Goal: Task Accomplishment & Management: Use online tool/utility

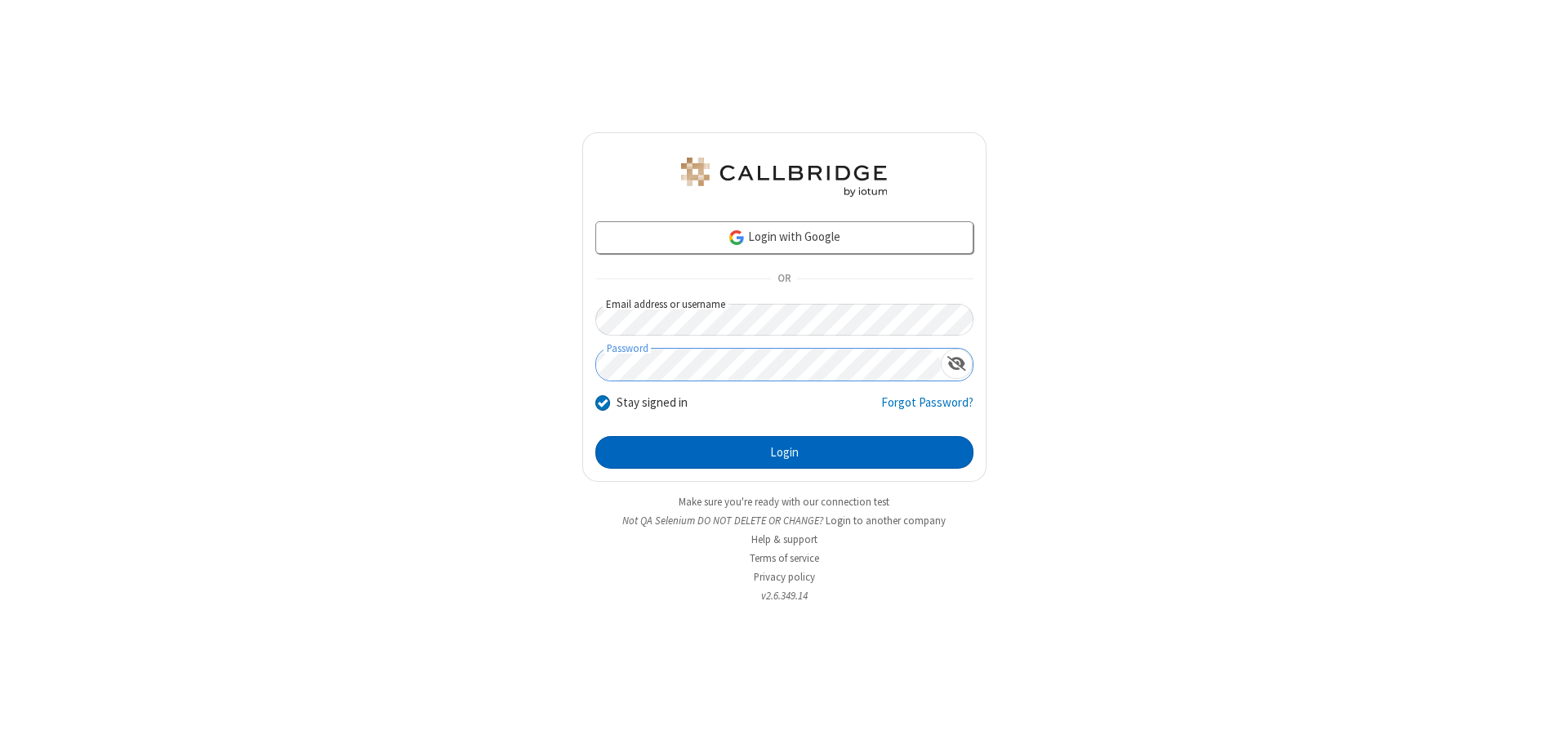
click at [784, 452] on button "Login" at bounding box center [784, 452] width 378 height 32
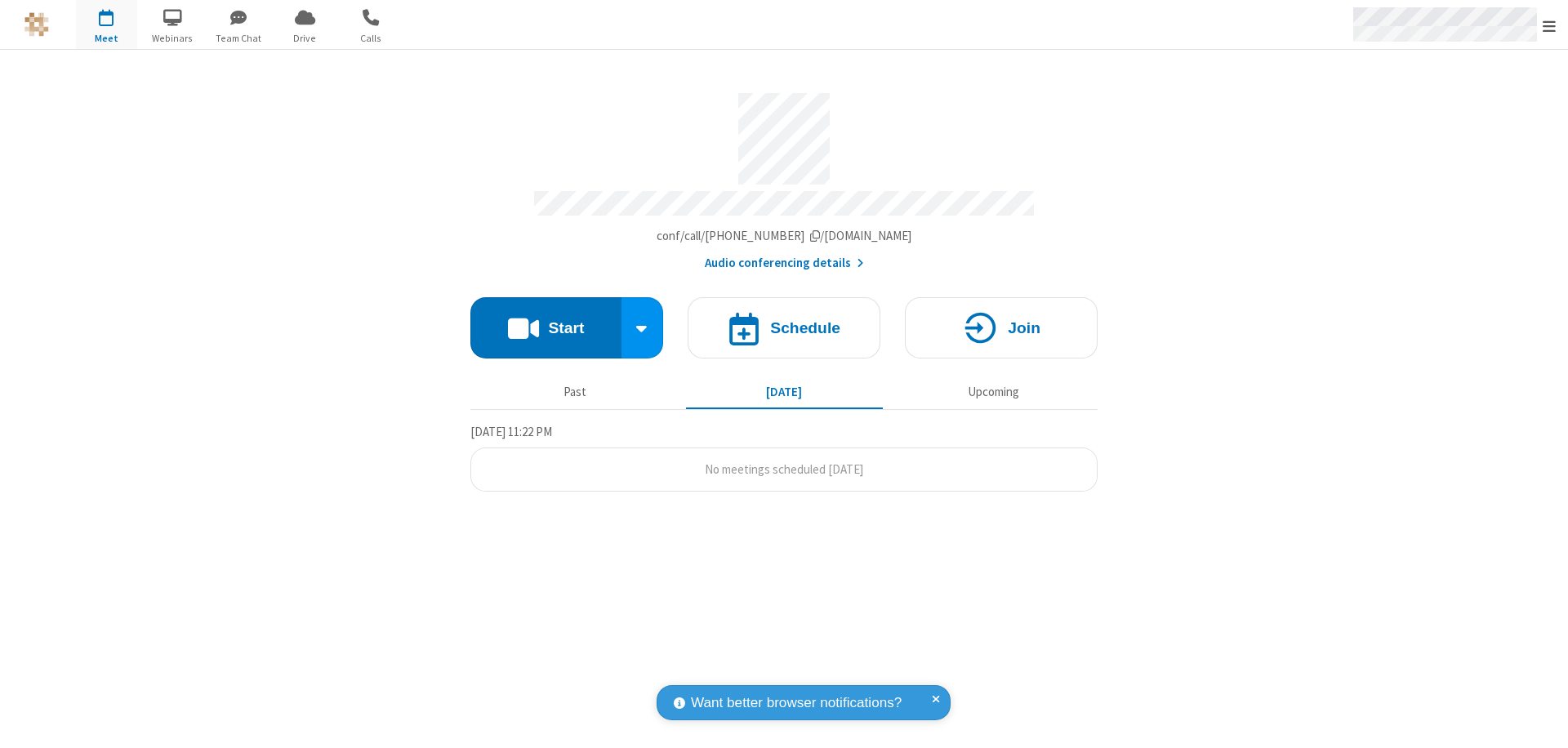
click at [1549, 25] on span "Open menu" at bounding box center [1549, 26] width 13 height 16
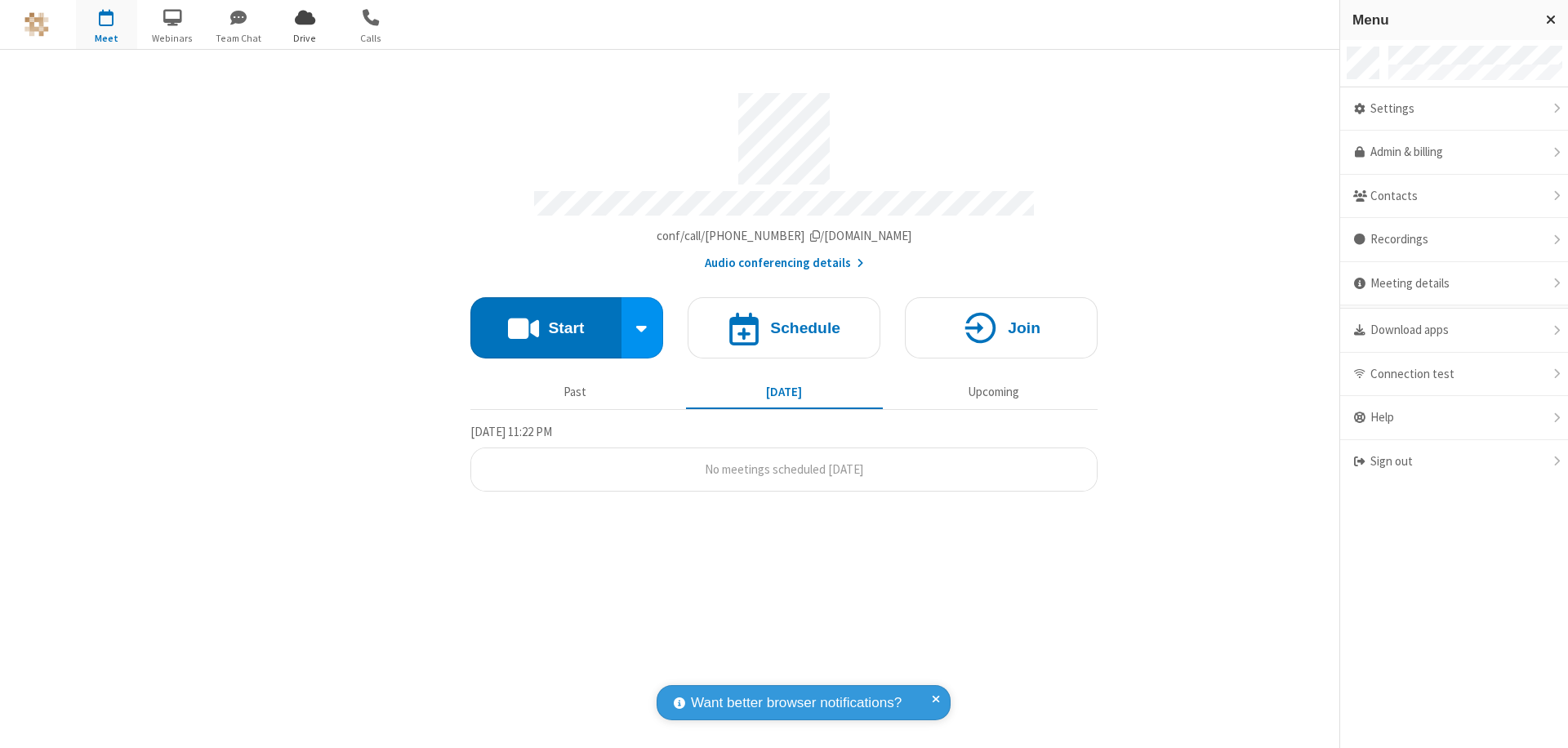
click at [305, 38] on span "Drive" at bounding box center [305, 38] width 61 height 14
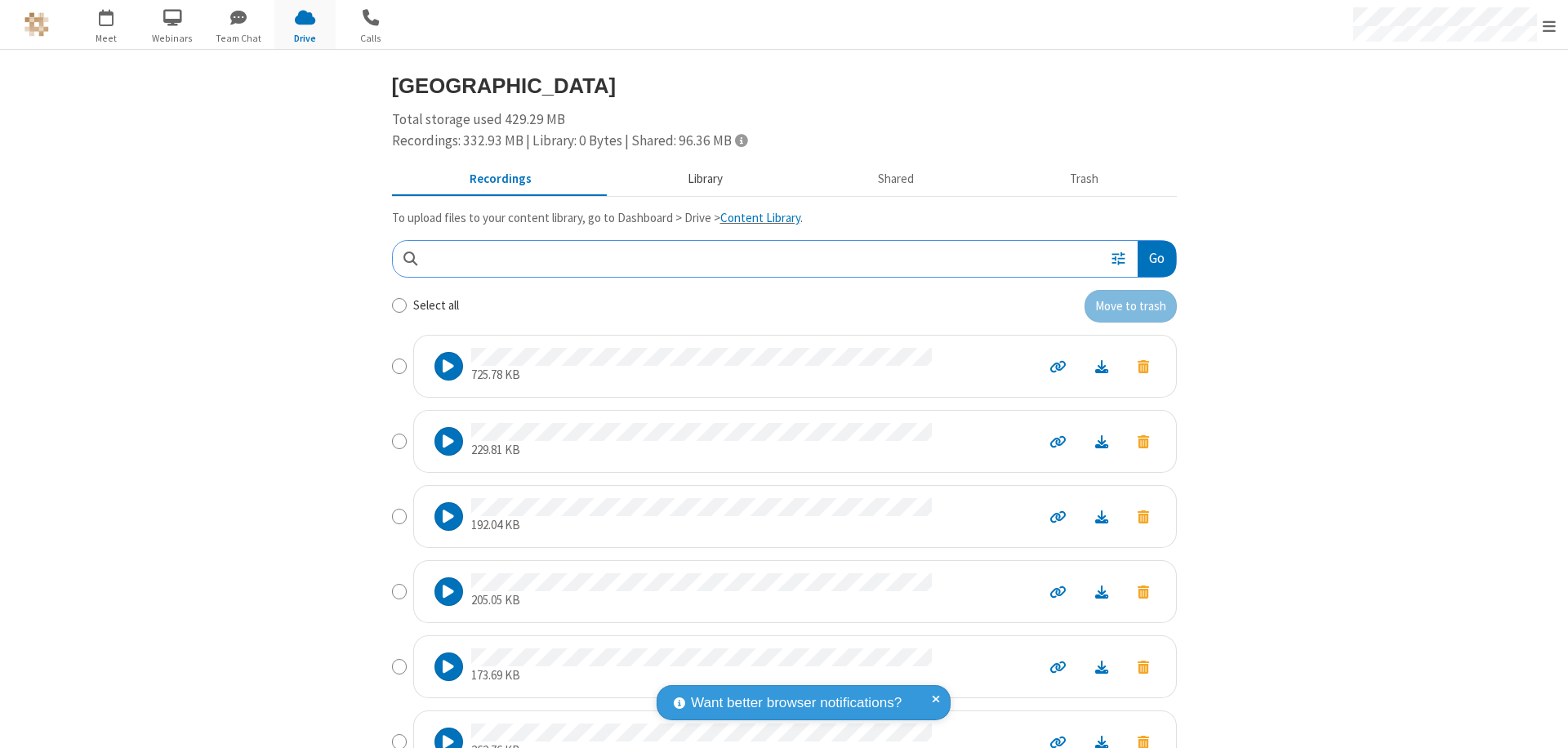
click at [697, 178] on button "Library" at bounding box center [705, 179] width 191 height 31
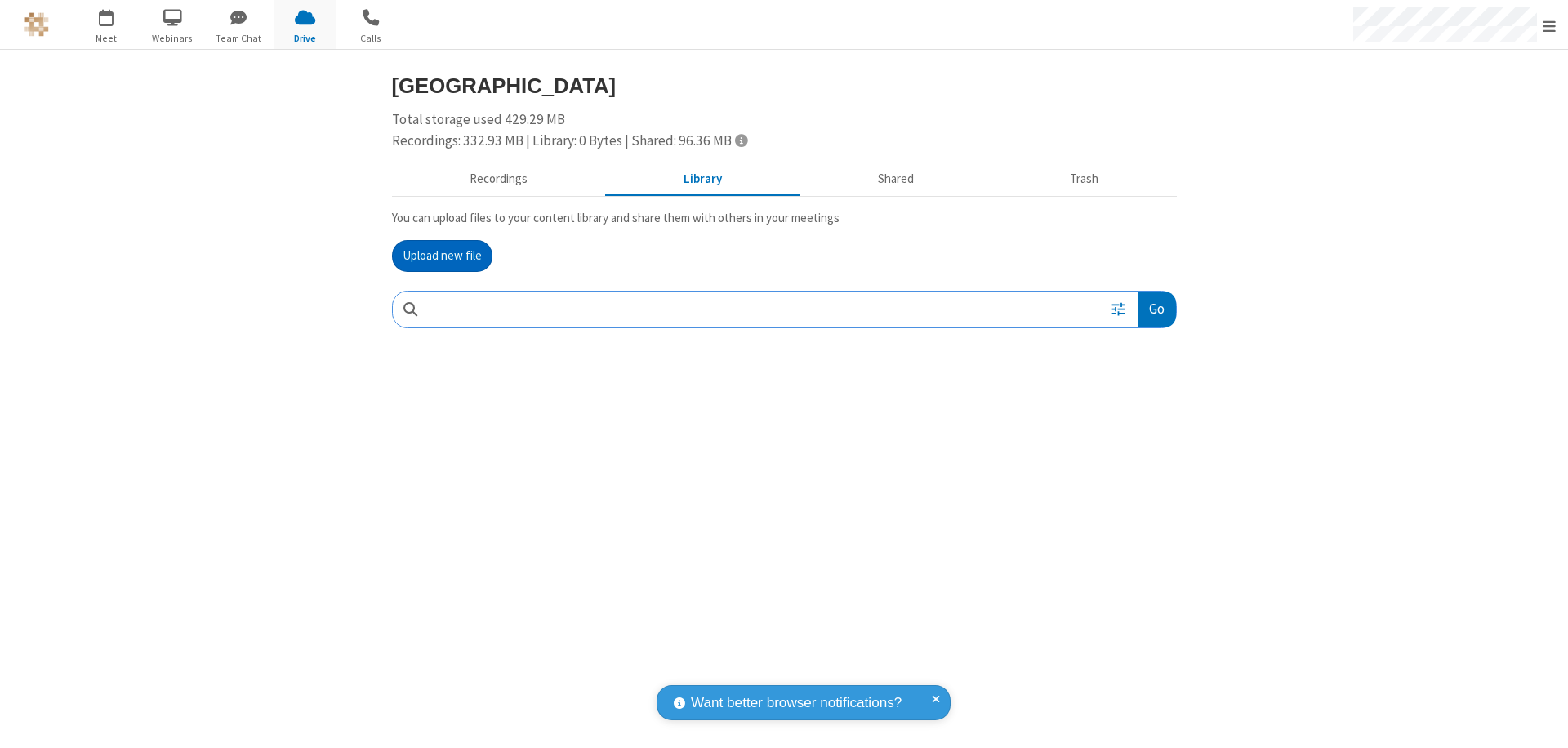
click at [442, 256] on button "Upload new file" at bounding box center [442, 256] width 100 height 32
